Goal: Check status: Check status

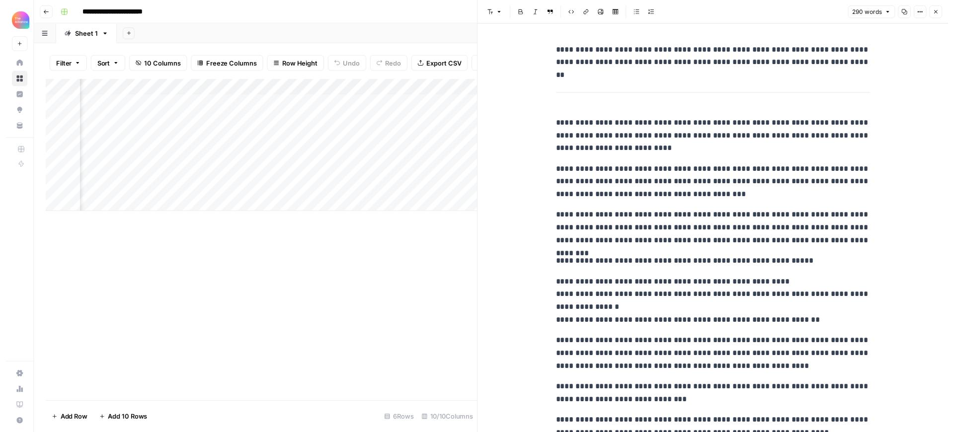
scroll to position [0, 548]
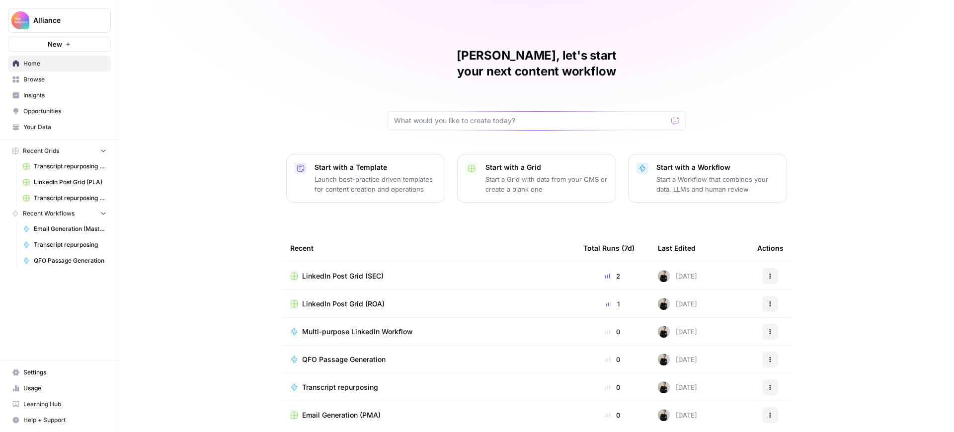
click at [40, 386] on span "Usage" at bounding box center [64, 388] width 83 height 9
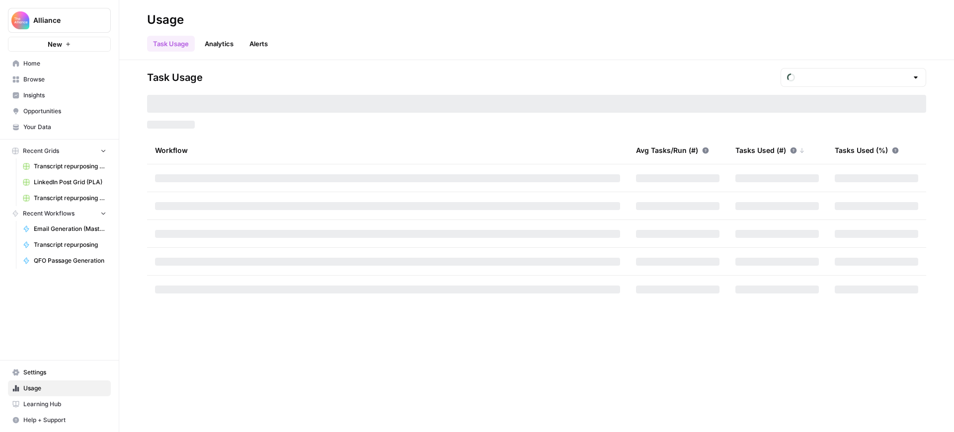
type input "October Tasks"
